Goal: Information Seeking & Learning: Learn about a topic

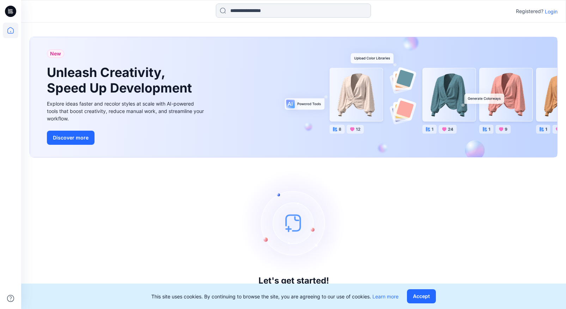
click at [244, 15] on input at bounding box center [293, 11] width 155 height 14
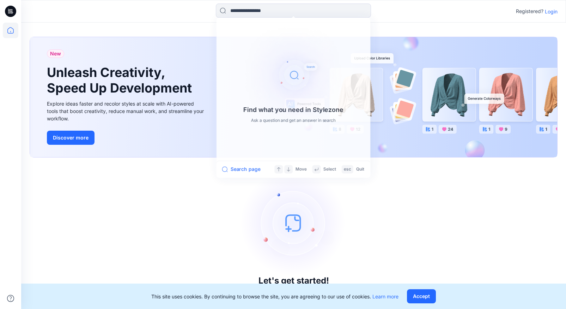
click at [550, 11] on p "Login" at bounding box center [551, 11] width 13 height 7
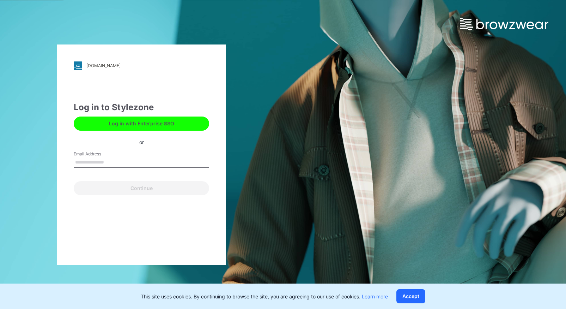
click at [129, 157] on input "Email Address" at bounding box center [141, 162] width 135 height 11
type input "**********"
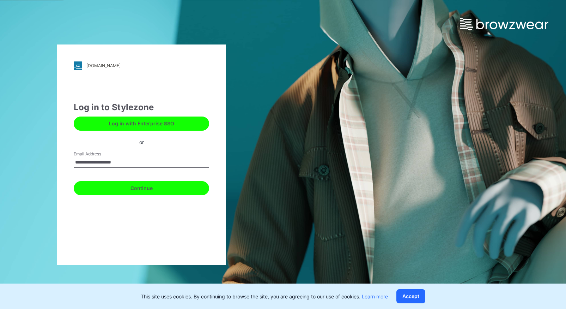
click at [145, 190] on button "Continue" at bounding box center [141, 188] width 135 height 14
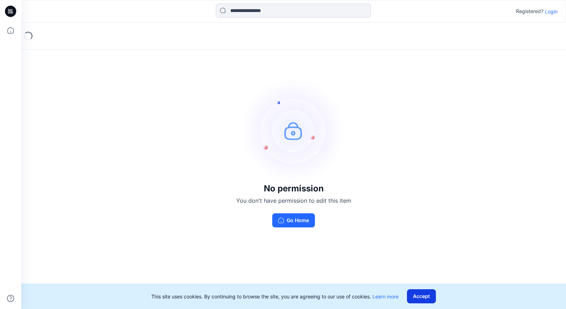
click at [425, 298] on button "Accept" at bounding box center [421, 296] width 29 height 14
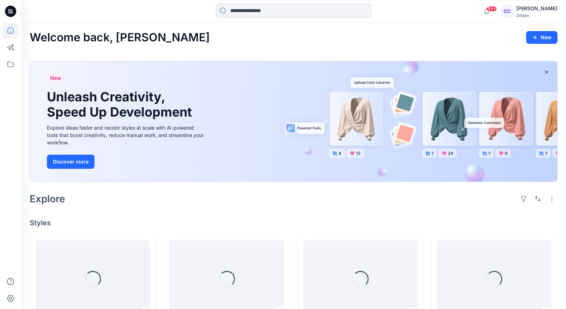
click at [295, 13] on input at bounding box center [293, 11] width 155 height 14
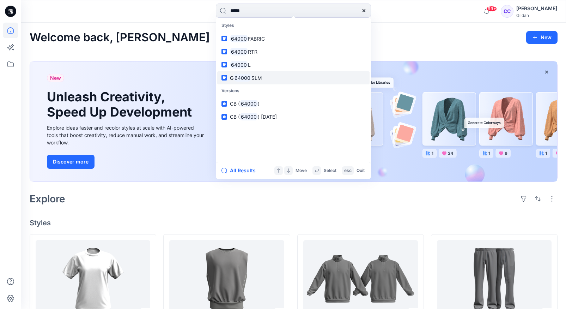
type input "*****"
click at [260, 79] on span "SLM" at bounding box center [256, 78] width 10 height 6
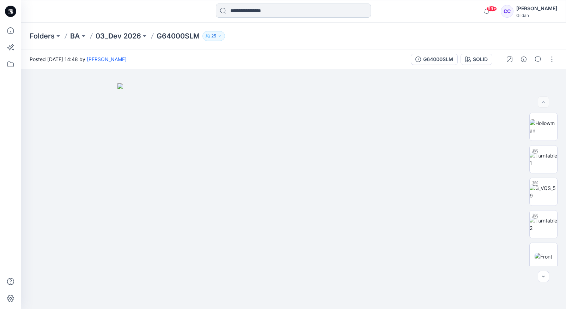
click at [240, 9] on input at bounding box center [293, 11] width 155 height 14
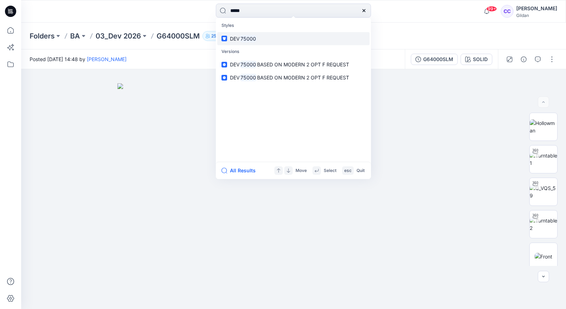
type input "*****"
click at [237, 41] on span "DEV" at bounding box center [235, 39] width 10 height 6
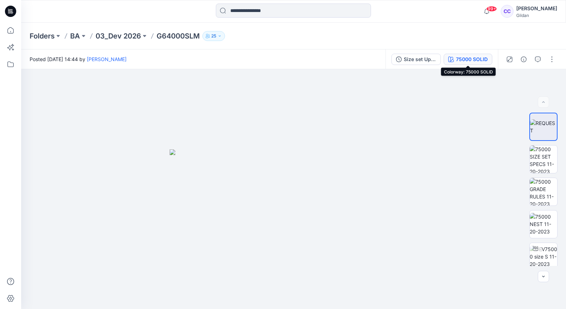
click at [462, 58] on div "75000 SOLID" at bounding box center [472, 59] width 32 height 8
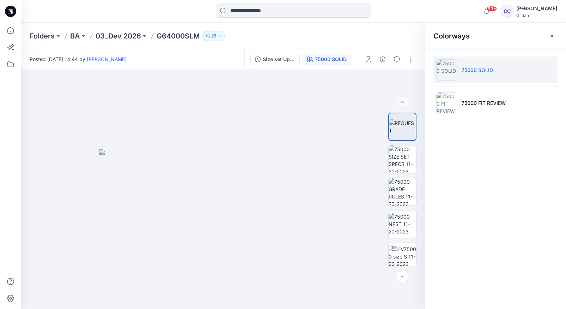
click at [463, 71] on p "75000 SOLID" at bounding box center [477, 69] width 31 height 7
click at [479, 72] on p "75000 SOLID" at bounding box center [477, 69] width 31 height 7
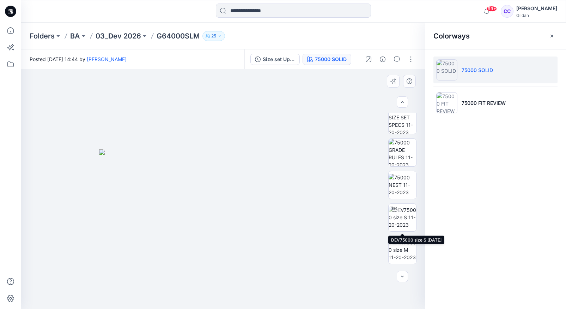
scroll to position [40, 0]
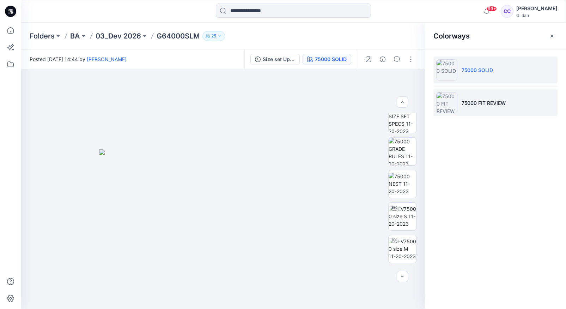
click at [468, 101] on p "75000 FIT REVIEW" at bounding box center [484, 102] width 44 height 7
click at [451, 68] on img at bounding box center [446, 69] width 21 height 21
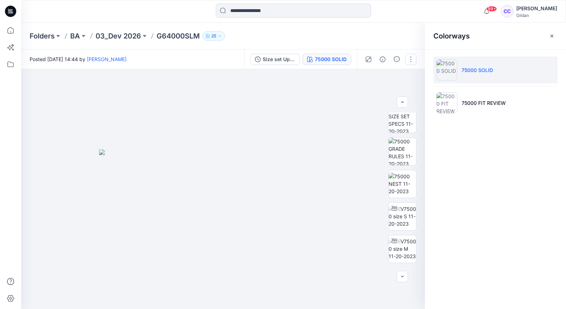
click at [412, 60] on button "button" at bounding box center [410, 59] width 11 height 11
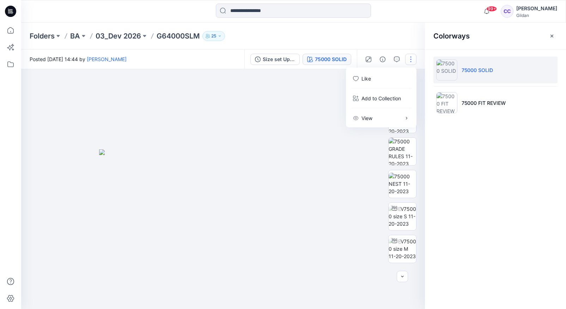
click at [412, 60] on button "button" at bounding box center [410, 59] width 11 height 11
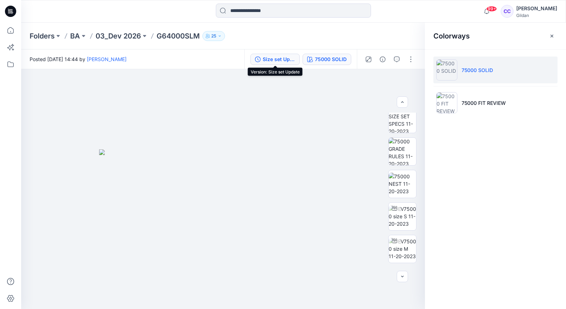
click at [281, 60] on div "Size set Update" at bounding box center [279, 59] width 32 height 8
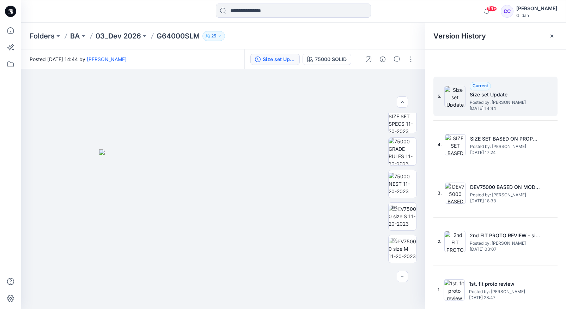
click at [479, 95] on h5 "Size set Update" at bounding box center [505, 94] width 71 height 8
click at [504, 103] on span "Posted by: [PERSON_NAME]" at bounding box center [505, 102] width 71 height 7
click at [482, 86] on span "Current" at bounding box center [481, 85] width 16 height 5
click at [455, 92] on img at bounding box center [454, 96] width 21 height 21
click at [494, 98] on h5 "Size set Update" at bounding box center [505, 94] width 71 height 8
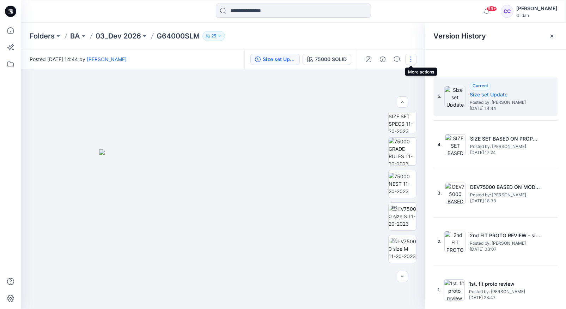
click at [408, 58] on button "button" at bounding box center [410, 59] width 11 height 11
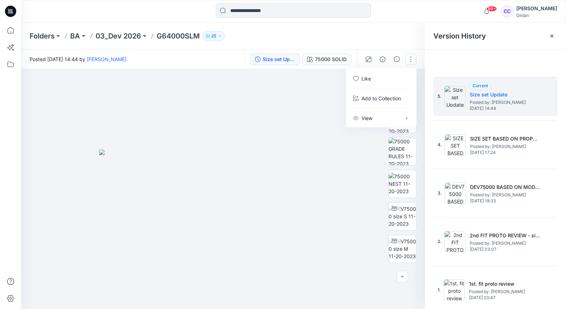
click at [408, 58] on button "button" at bounding box center [410, 59] width 11 height 11
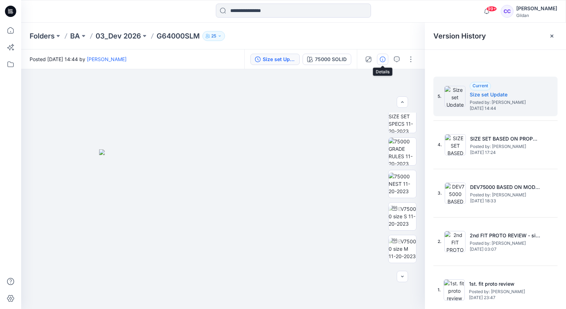
click at [383, 57] on icon "button" at bounding box center [383, 59] width 6 height 6
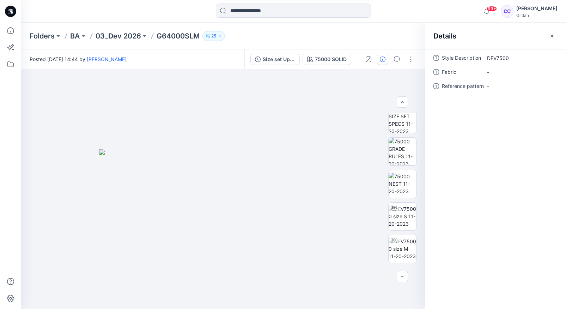
click at [383, 57] on icon "button" at bounding box center [383, 59] width 6 height 6
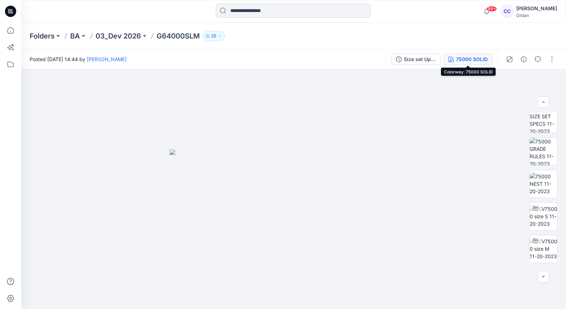
click at [453, 61] on icon "button" at bounding box center [451, 59] width 6 height 6
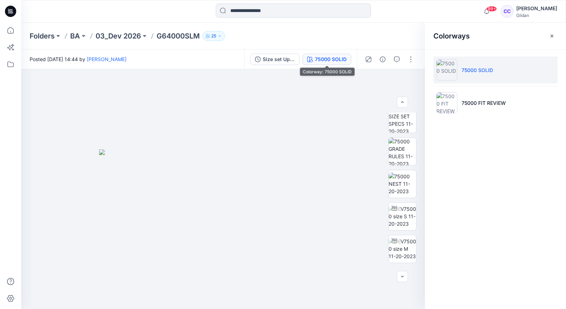
click at [336, 57] on div "75000 SOLID" at bounding box center [331, 59] width 32 height 8
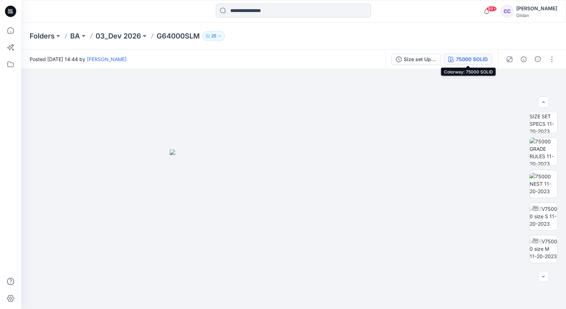
click at [467, 57] on div "75000 SOLID" at bounding box center [472, 59] width 32 height 8
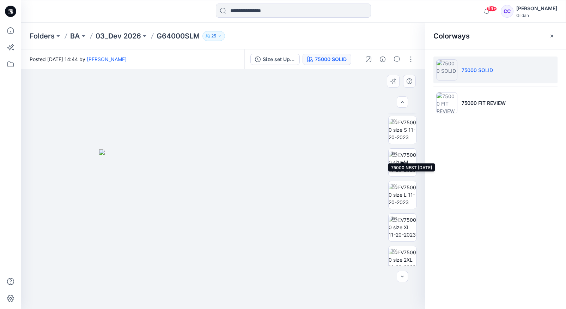
scroll to position [200, 0]
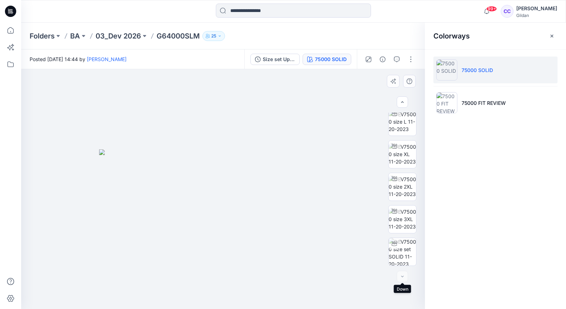
click at [403, 272] on div at bounding box center [402, 275] width 11 height 11
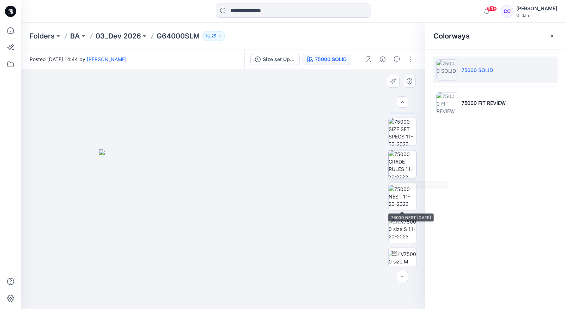
scroll to position [0, 0]
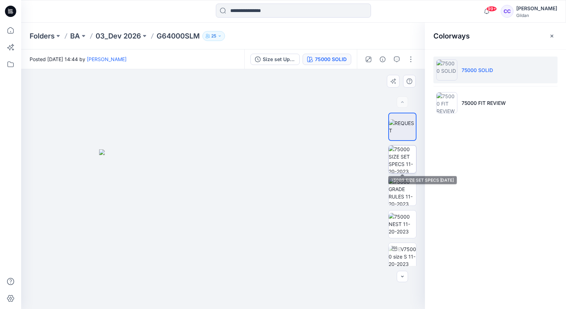
click at [403, 156] on img at bounding box center [403, 159] width 28 height 28
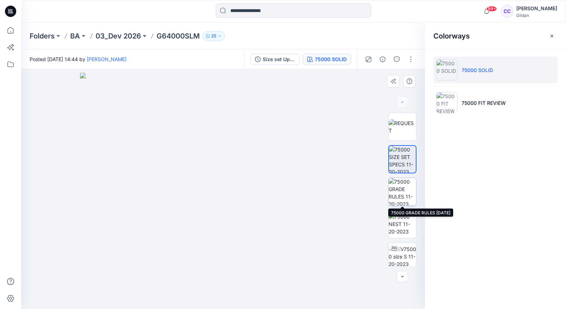
click at [402, 185] on img at bounding box center [403, 192] width 28 height 28
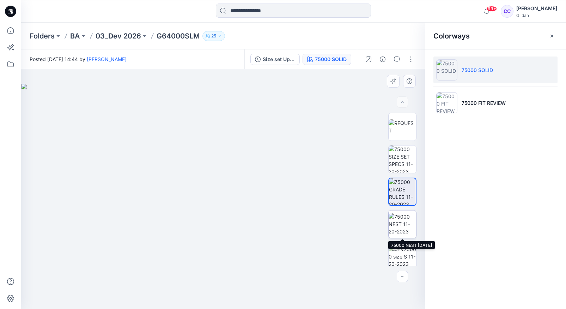
click at [398, 218] on img at bounding box center [403, 224] width 28 height 22
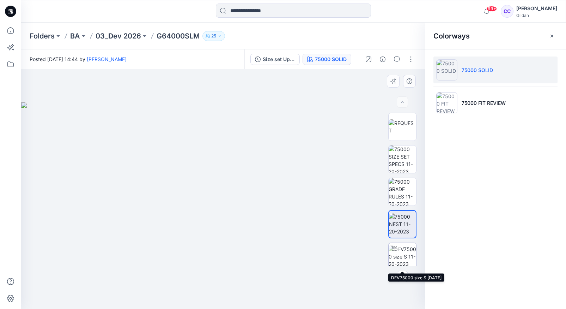
click at [397, 248] on div at bounding box center [394, 248] width 11 height 11
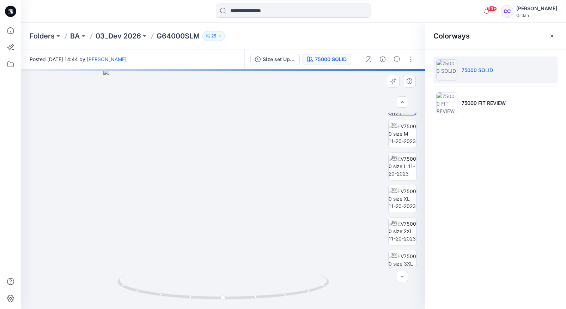
scroll to position [200, 0]
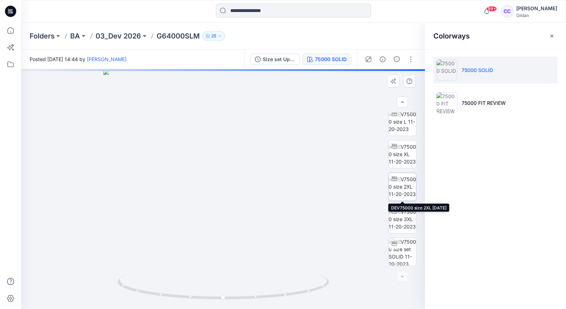
click at [404, 181] on img at bounding box center [403, 186] width 28 height 22
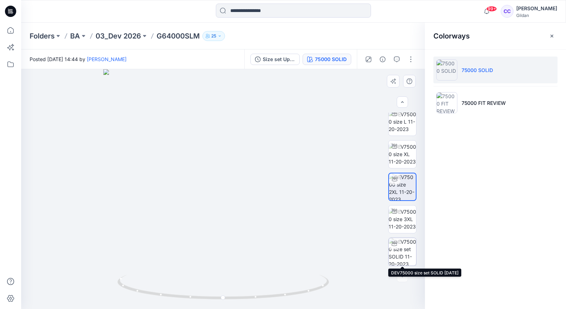
click at [402, 247] on img at bounding box center [403, 252] width 28 height 28
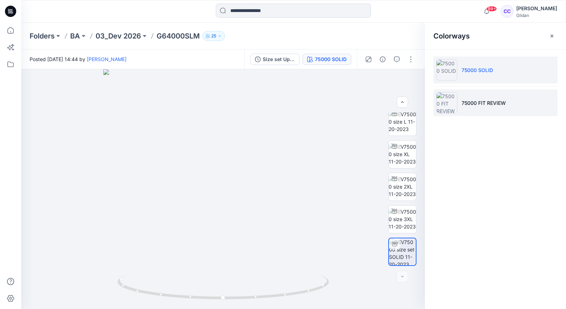
click at [454, 104] on img at bounding box center [446, 102] width 21 height 21
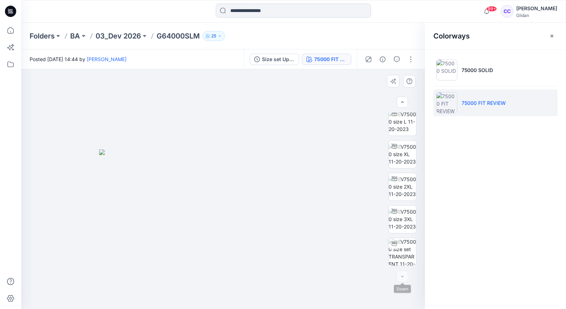
click at [402, 280] on div at bounding box center [402, 275] width 11 height 11
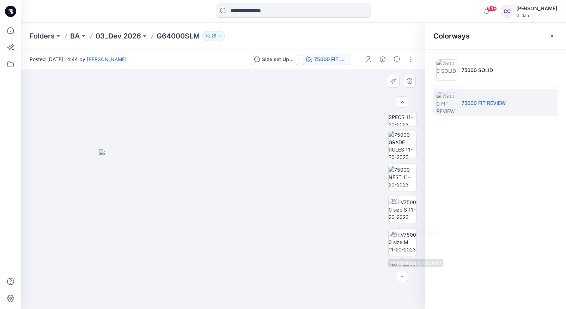
scroll to position [0, 0]
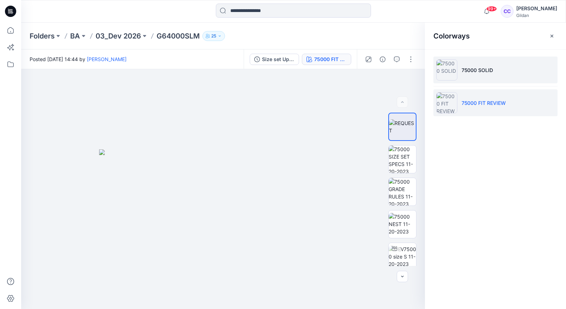
click at [474, 71] on p "75000 SOLID" at bounding box center [477, 69] width 31 height 7
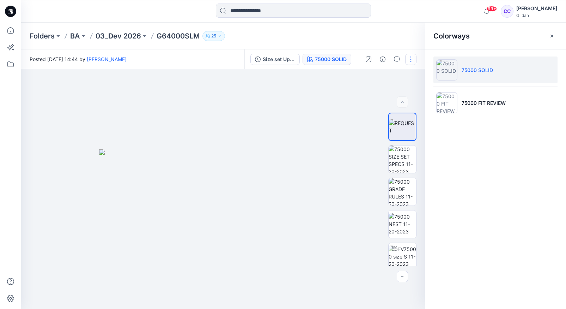
click at [409, 58] on button "button" at bounding box center [410, 59] width 11 height 11
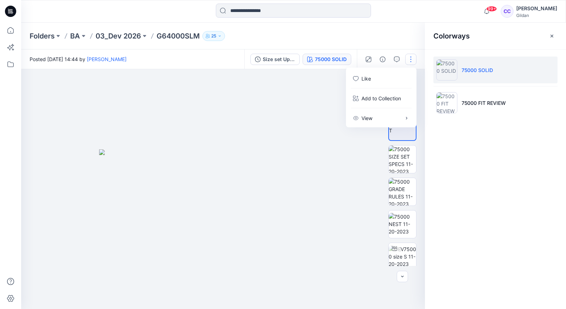
click at [474, 132] on div "Colorways 75000 SOLID 75000 FIT REVIEW" at bounding box center [495, 166] width 141 height 286
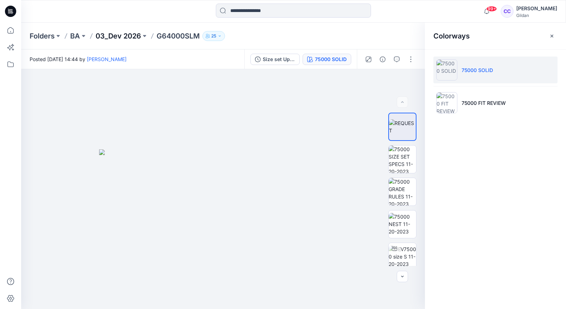
click at [112, 36] on p "03_Dev 2026" at bounding box center [118, 36] width 45 height 10
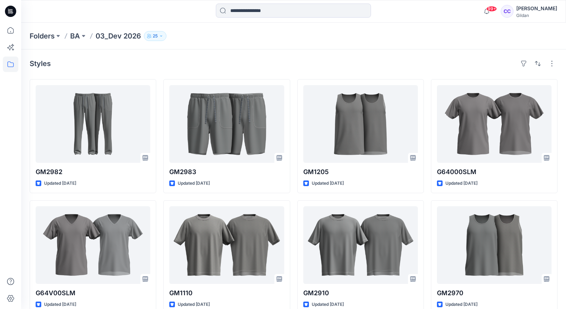
click at [131, 35] on p "03_Dev 2026" at bounding box center [118, 36] width 45 height 10
click at [248, 16] on input at bounding box center [293, 11] width 155 height 14
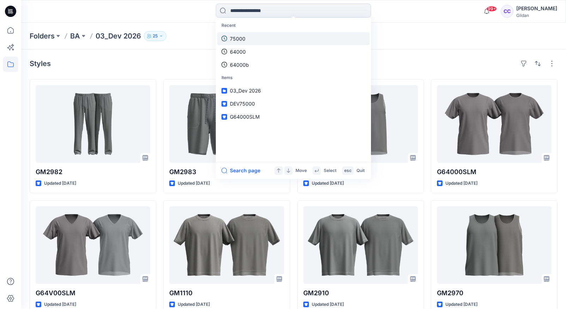
click at [247, 36] on link "75000" at bounding box center [293, 38] width 152 height 13
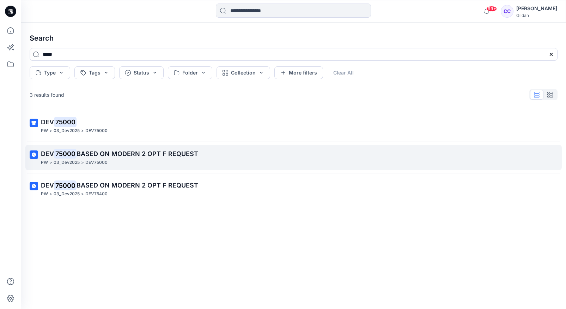
click at [73, 156] on mark "75000" at bounding box center [65, 153] width 23 height 10
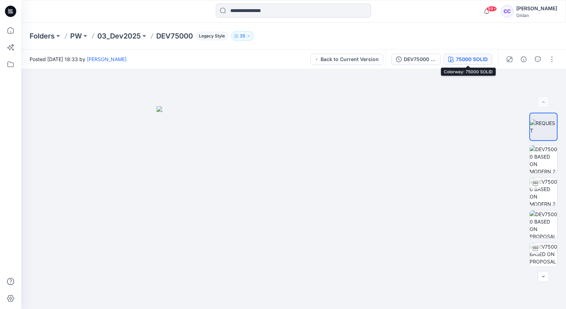
click at [455, 56] on button "75000 SOLID" at bounding box center [468, 59] width 49 height 11
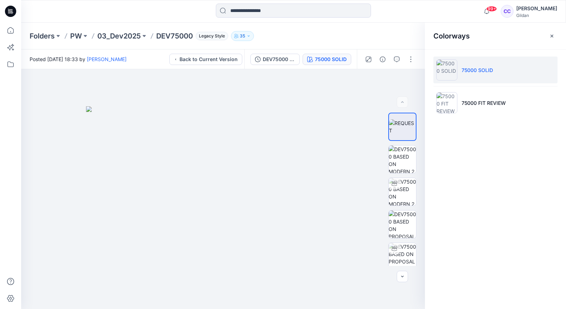
click at [448, 64] on img at bounding box center [446, 69] width 21 height 21
click at [418, 61] on div at bounding box center [389, 59] width 65 height 20
click at [415, 61] on button "button" at bounding box center [410, 59] width 11 height 11
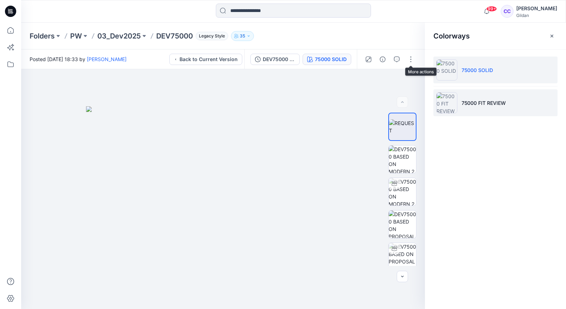
click at [472, 105] on p "75000 FIT REVIEW" at bounding box center [484, 102] width 44 height 7
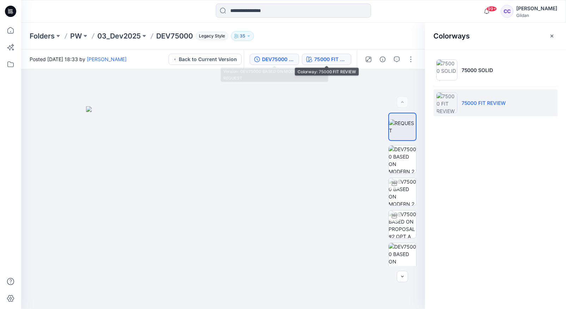
click at [290, 55] on div "DEV75000 BASED ON MODERN 2 OPT F REQUEST" at bounding box center [278, 59] width 32 height 8
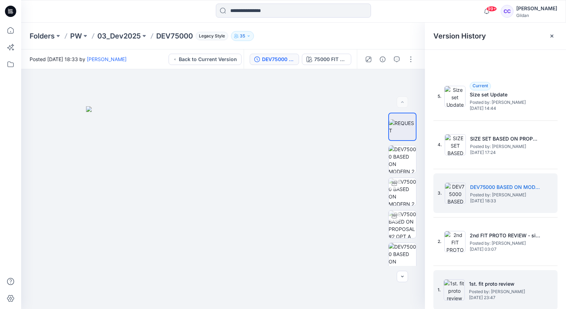
click at [453, 289] on img at bounding box center [454, 289] width 21 height 21
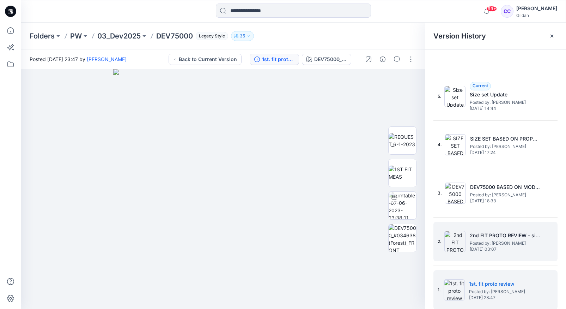
click at [481, 250] on span "[DATE] 03:07" at bounding box center [505, 248] width 71 height 5
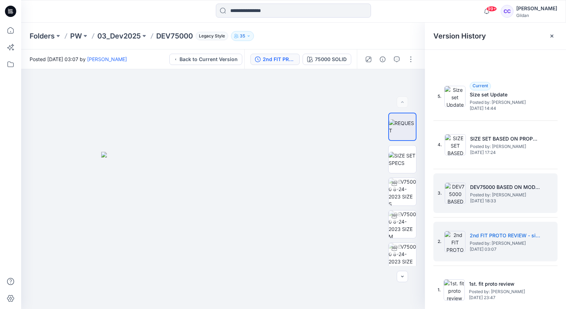
click at [469, 190] on div "3. DEV75000 BASED ON MODERN 2 OPT F REQUEST Posted by: [PERSON_NAME] [DATE] 18:…" at bounding box center [491, 193] width 106 height 34
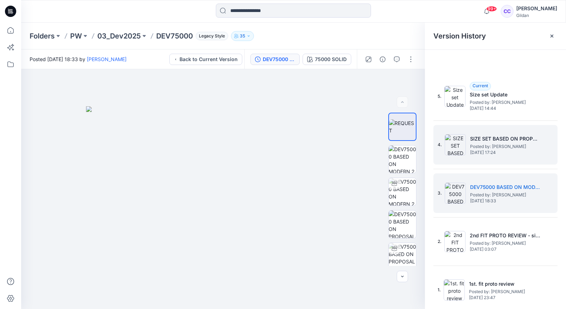
click at [462, 138] on img at bounding box center [455, 144] width 21 height 21
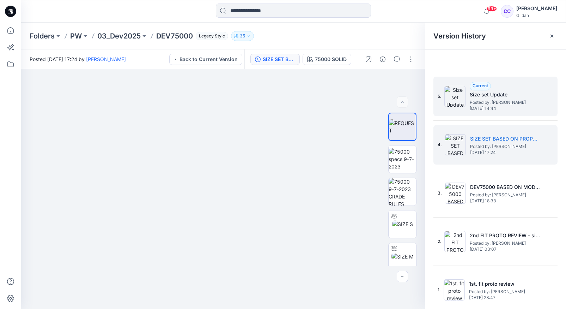
click at [472, 99] on span "Posted by: [PERSON_NAME]" at bounding box center [505, 102] width 71 height 7
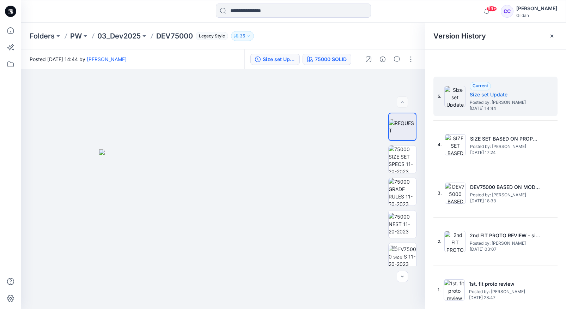
click at [337, 55] on button "75000 SOLID" at bounding box center [327, 59] width 49 height 11
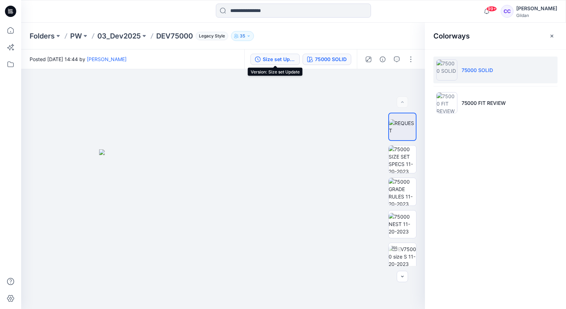
click at [288, 61] on div "Size set Update" at bounding box center [279, 59] width 32 height 8
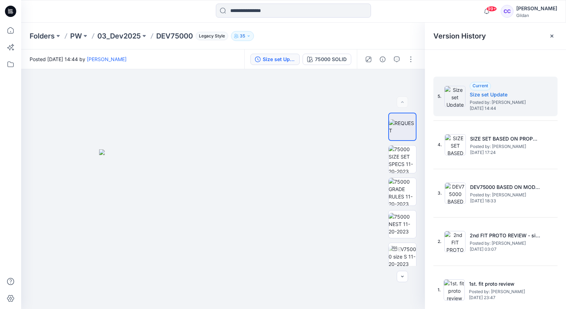
click at [249, 36] on icon "button" at bounding box center [249, 35] width 2 height 1
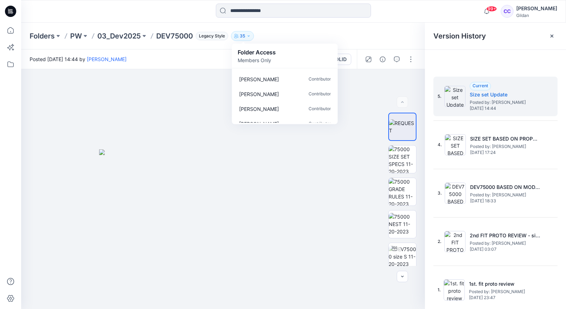
scroll to position [135, 0]
click at [282, 38] on div "Folders PW 03_Dev2025 DEV75000 Legacy Style 35 Folder Access Members Only [PERS…" at bounding box center [266, 36] width 473 height 10
